Goal: Transaction & Acquisition: Purchase product/service

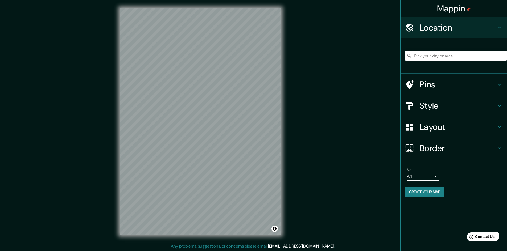
click at [415, 55] on input "Pick your city or area" at bounding box center [455, 56] width 102 height 10
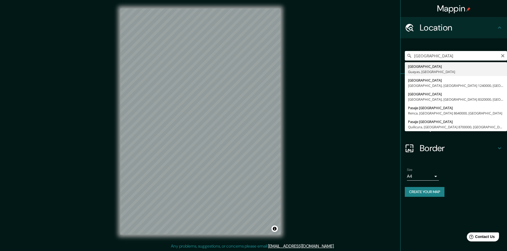
type input "Guayaquil, Guayas, Ecuador"
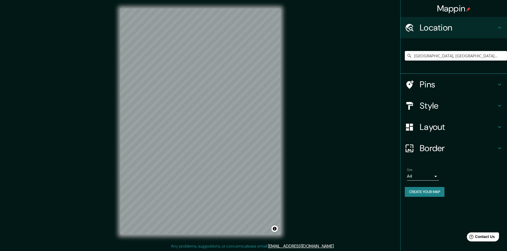
click at [499, 105] on icon at bounding box center [499, 106] width 6 height 6
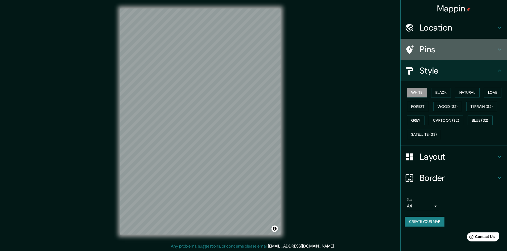
click at [502, 47] on icon at bounding box center [499, 49] width 6 height 6
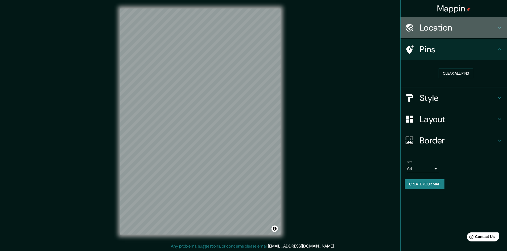
click at [500, 28] on icon at bounding box center [499, 27] width 6 height 6
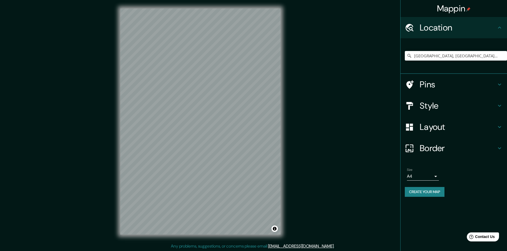
click at [502, 128] on icon at bounding box center [499, 127] width 6 height 6
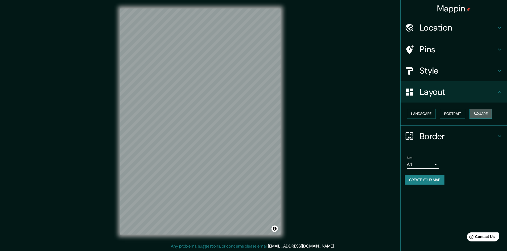
click at [485, 116] on button "Square" at bounding box center [480, 114] width 22 height 10
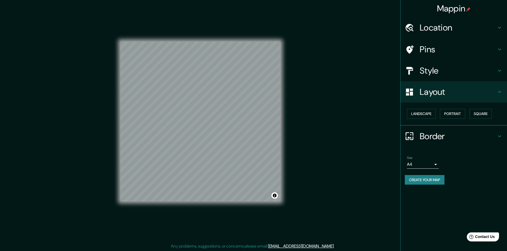
click at [499, 136] on icon at bounding box center [499, 136] width 3 height 2
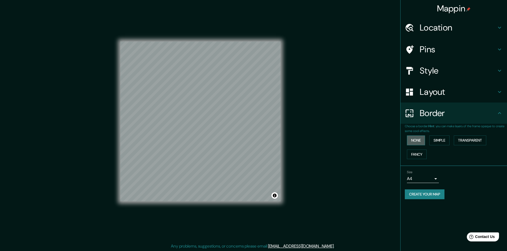
click at [423, 140] on button "None" at bounding box center [416, 141] width 18 height 10
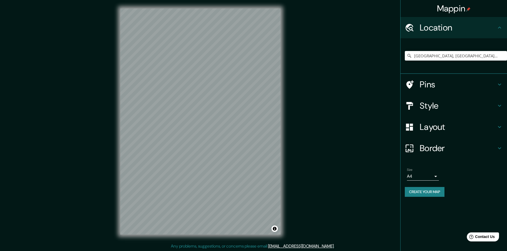
click at [451, 24] on h4 "Location" at bounding box center [457, 27] width 77 height 11
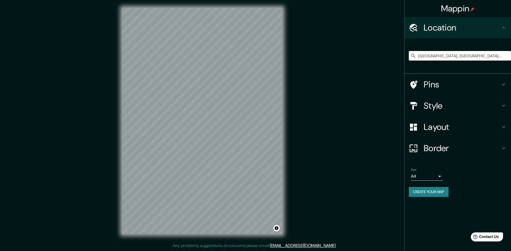
click at [437, 174] on body "Mappin Location Guayaquil, Guayas, Ecuador Pins Style Layout Border Choose a bo…" at bounding box center [255, 124] width 511 height 251
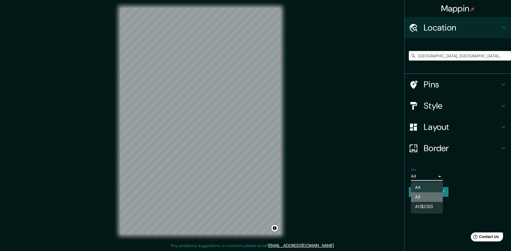
click at [424, 196] on li "A3" at bounding box center [427, 198] width 32 height 10
